Goal: Transaction & Acquisition: Book appointment/travel/reservation

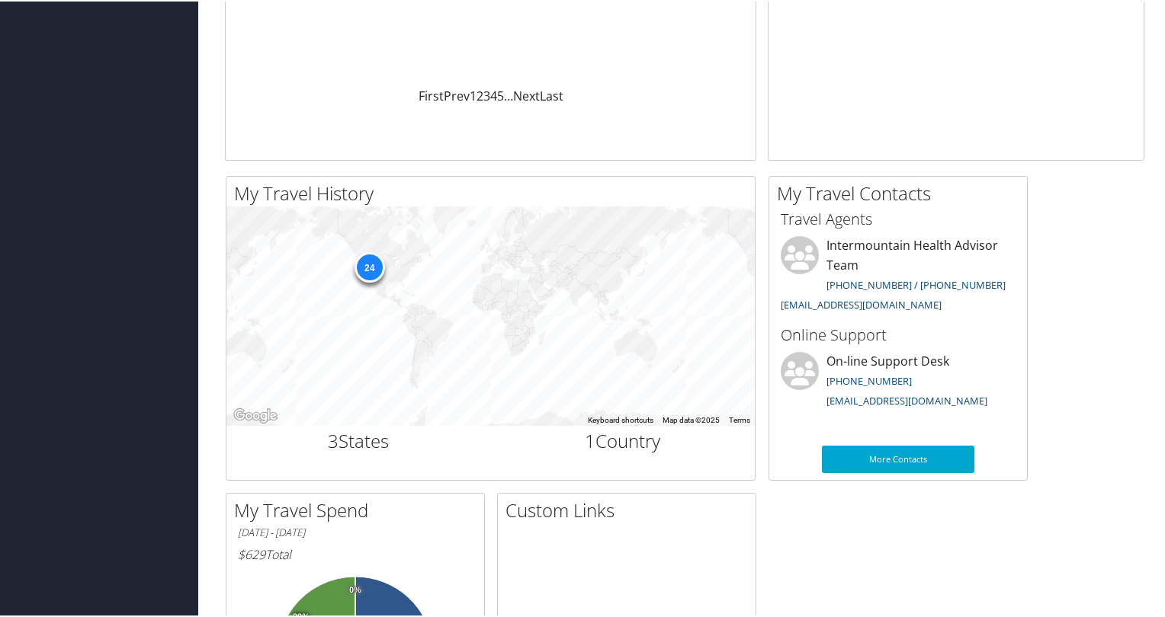
scroll to position [339, 0]
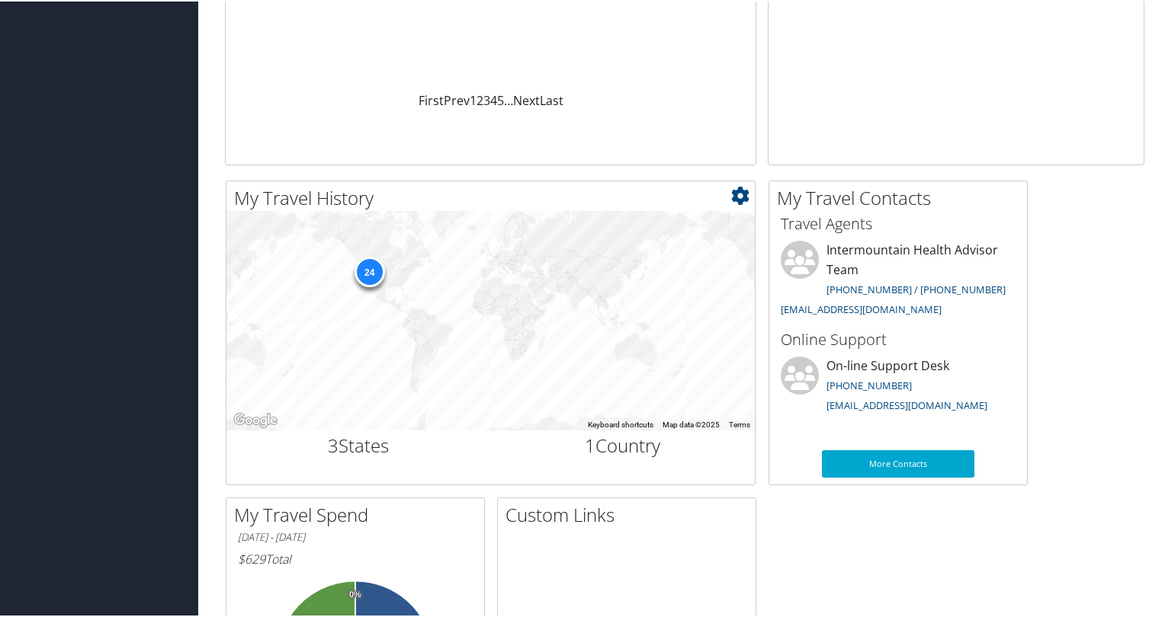
click at [367, 277] on div "24" at bounding box center [369, 270] width 30 height 30
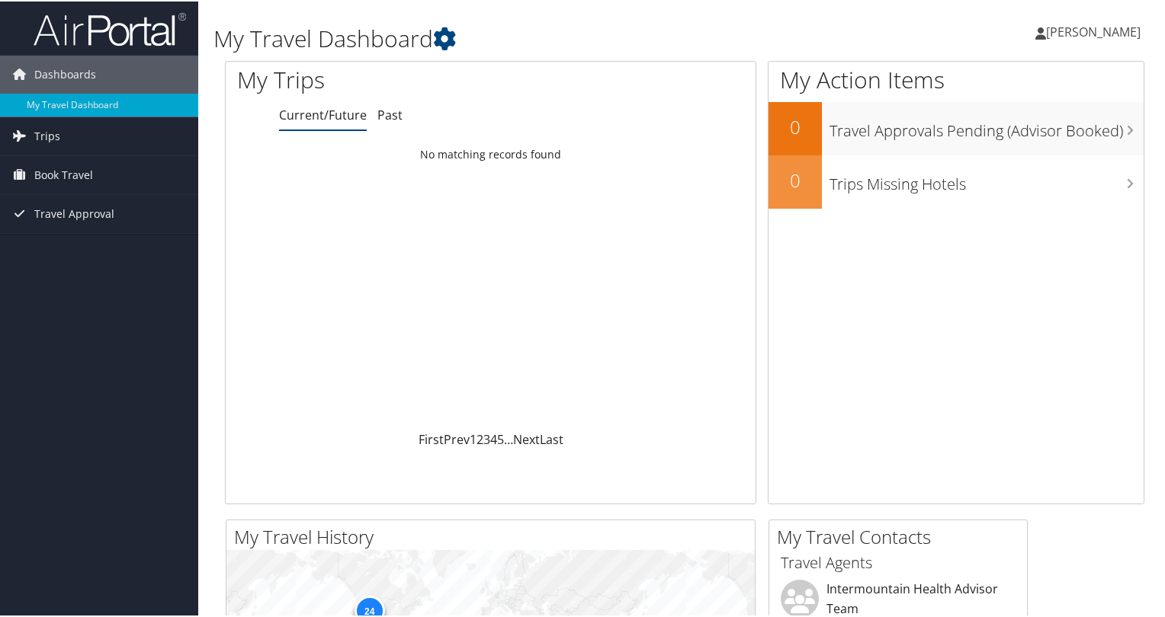
scroll to position [0, 0]
click at [66, 177] on span "Book Travel" at bounding box center [63, 174] width 59 height 38
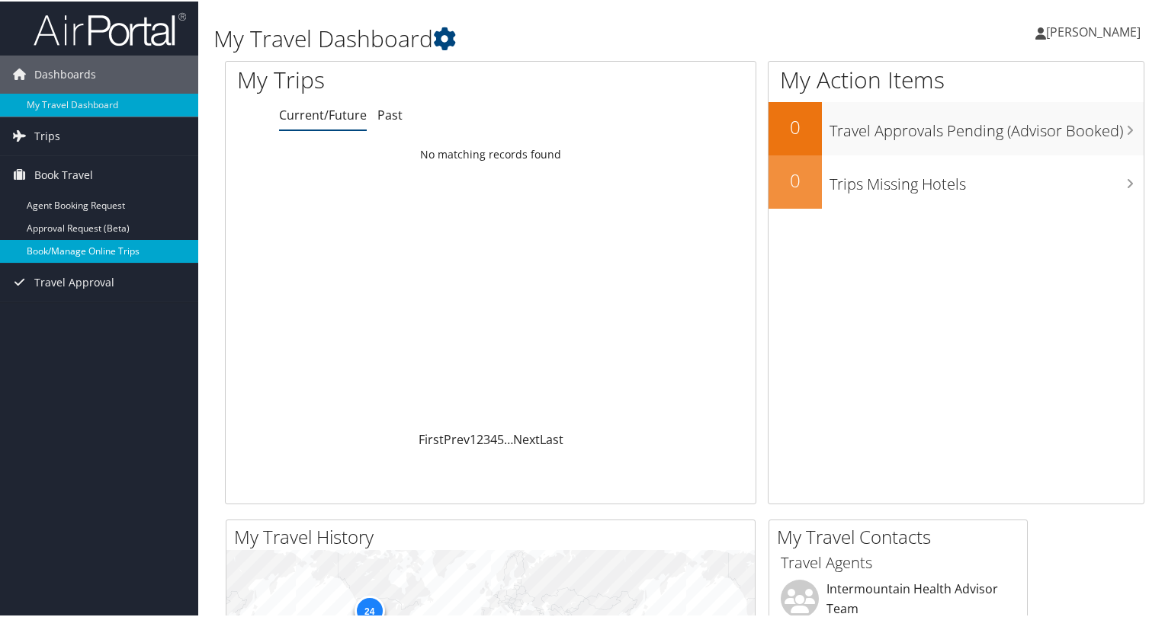
click at [70, 258] on link "Book/Manage Online Trips" at bounding box center [99, 250] width 198 height 23
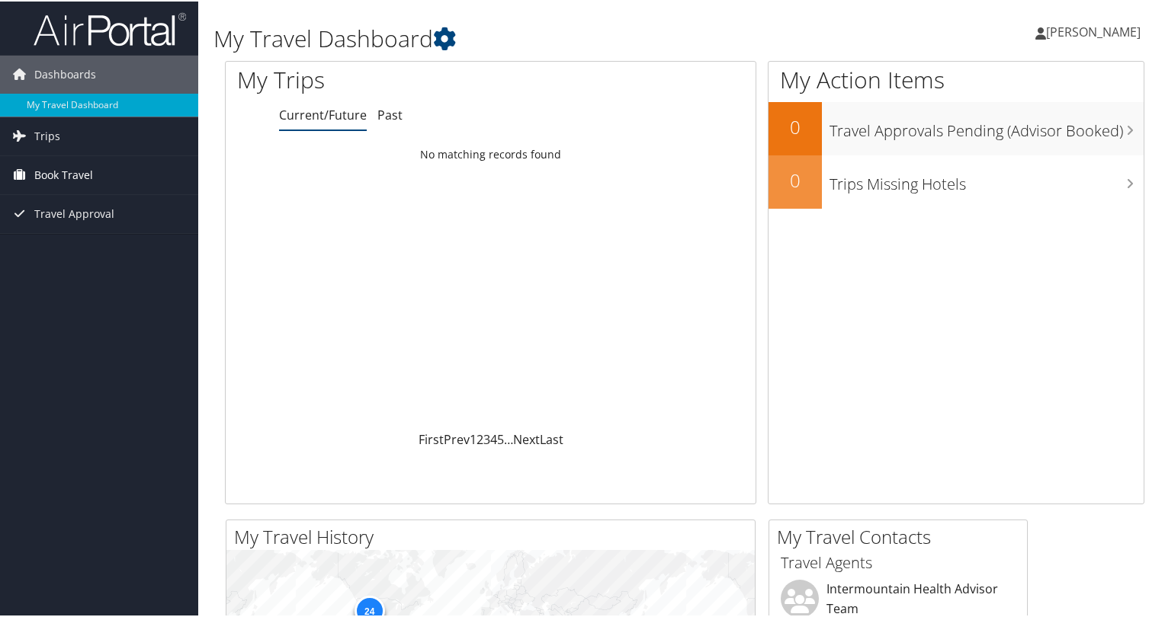
click at [82, 168] on span "Book Travel" at bounding box center [63, 174] width 59 height 38
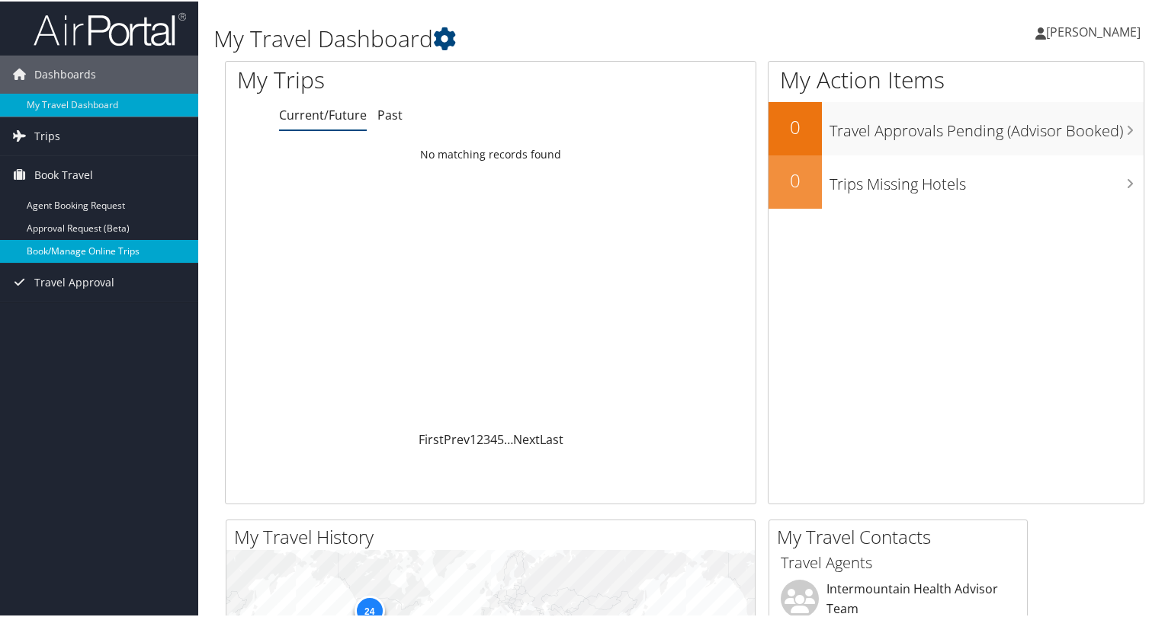
click at [49, 245] on link "Book/Manage Online Trips" at bounding box center [99, 250] width 198 height 23
